Goal: Task Accomplishment & Management: Manage account settings

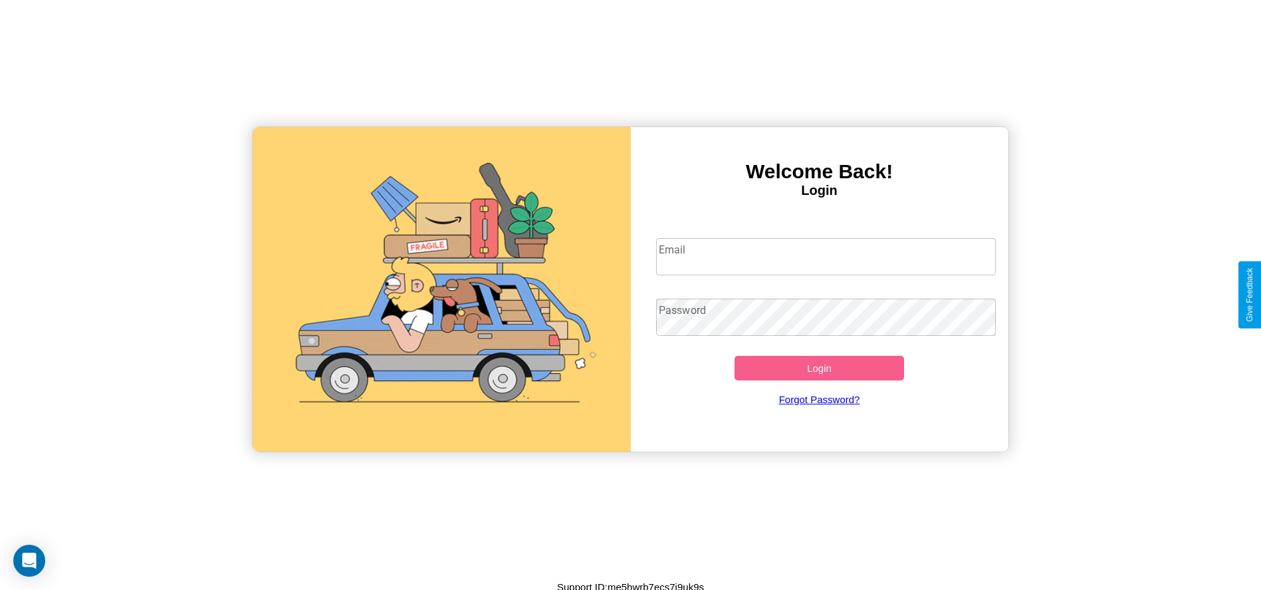
click at [826, 256] on input "Email" at bounding box center [826, 256] width 340 height 37
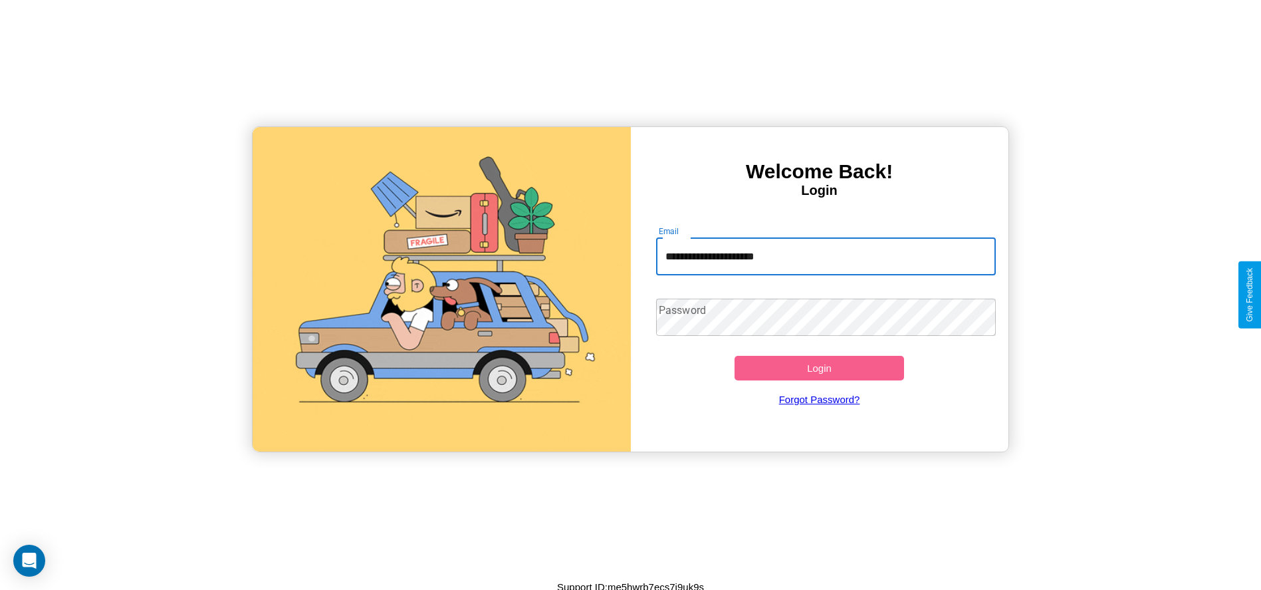
type input "**********"
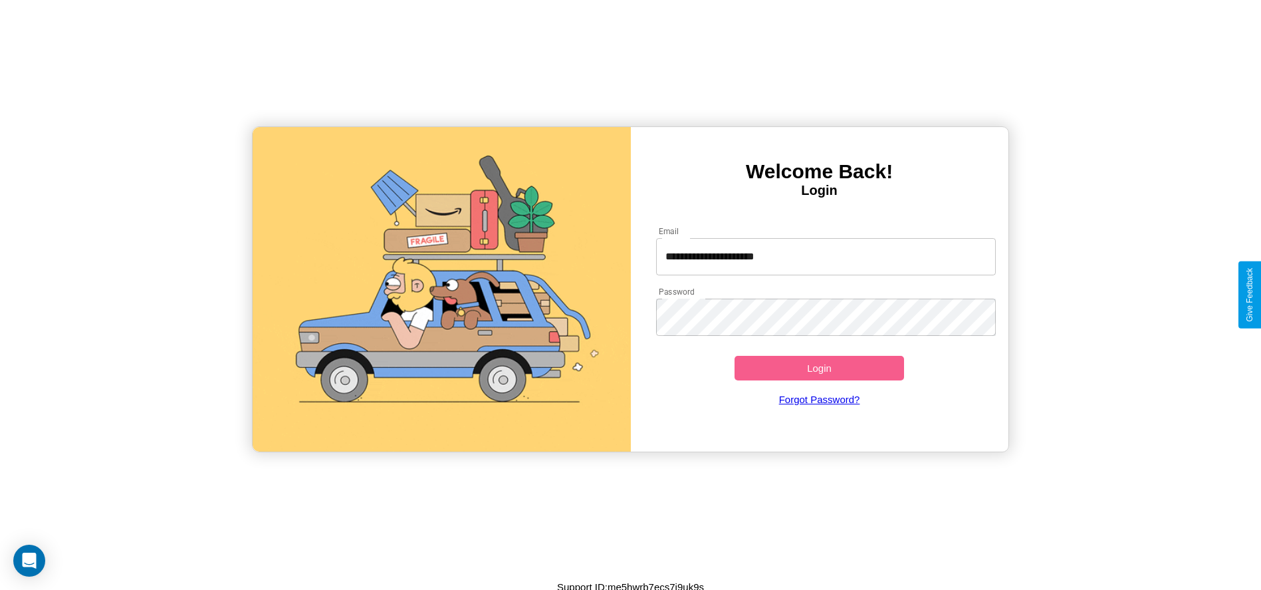
click at [819, 368] on button "Login" at bounding box center [820, 368] width 170 height 25
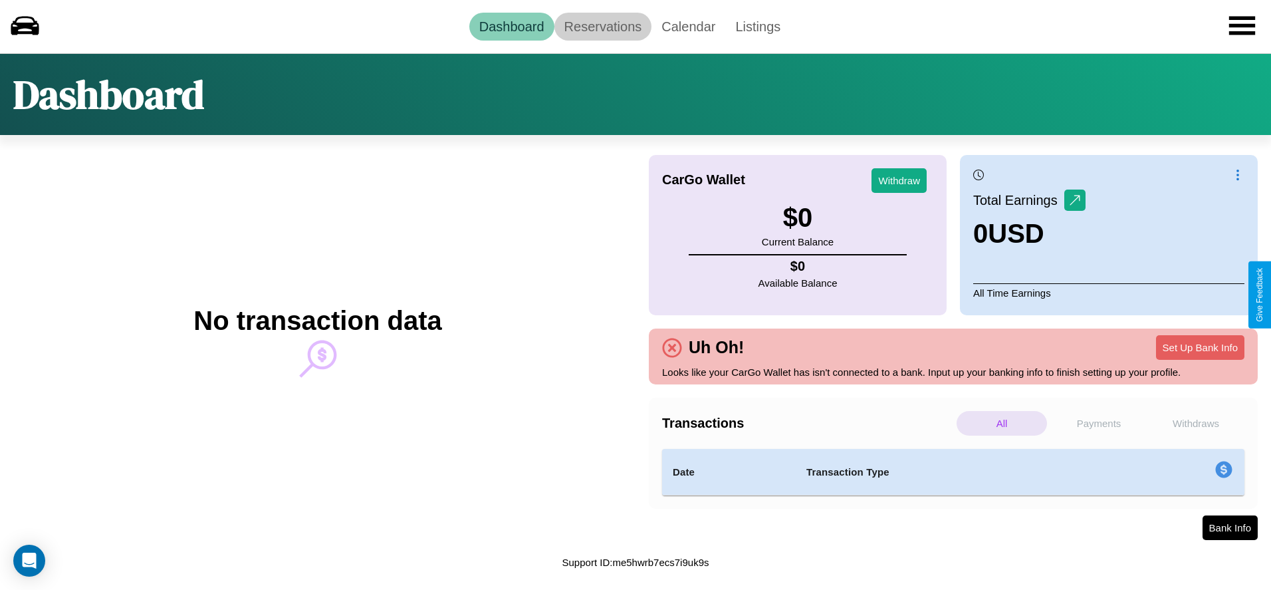
click at [602, 26] on link "Reservations" at bounding box center [603, 27] width 98 height 28
